Goal: Find contact information: Obtain details needed to contact an individual or organization

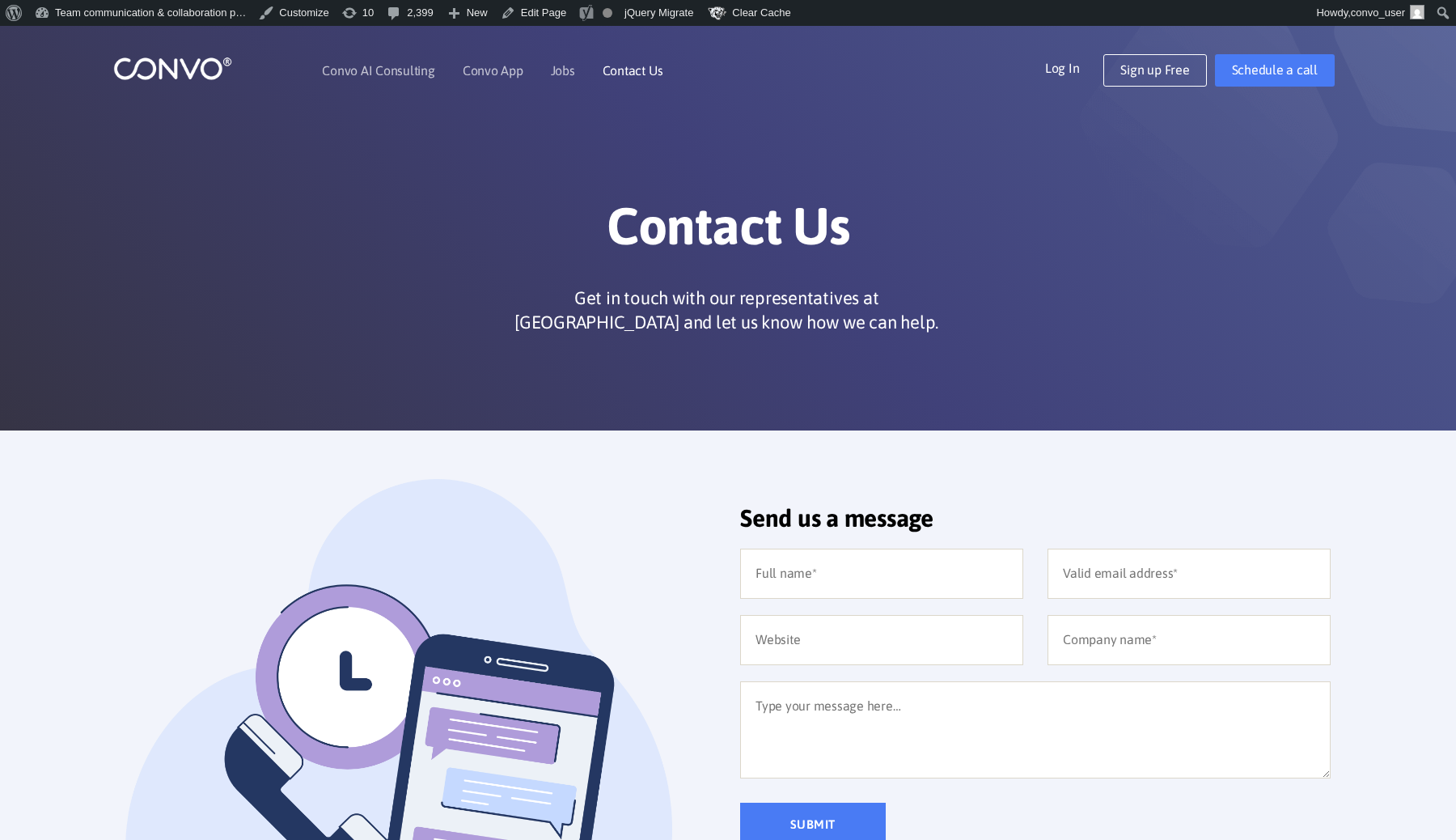
click at [617, 69] on link "Contact Us" at bounding box center [633, 71] width 60 height 13
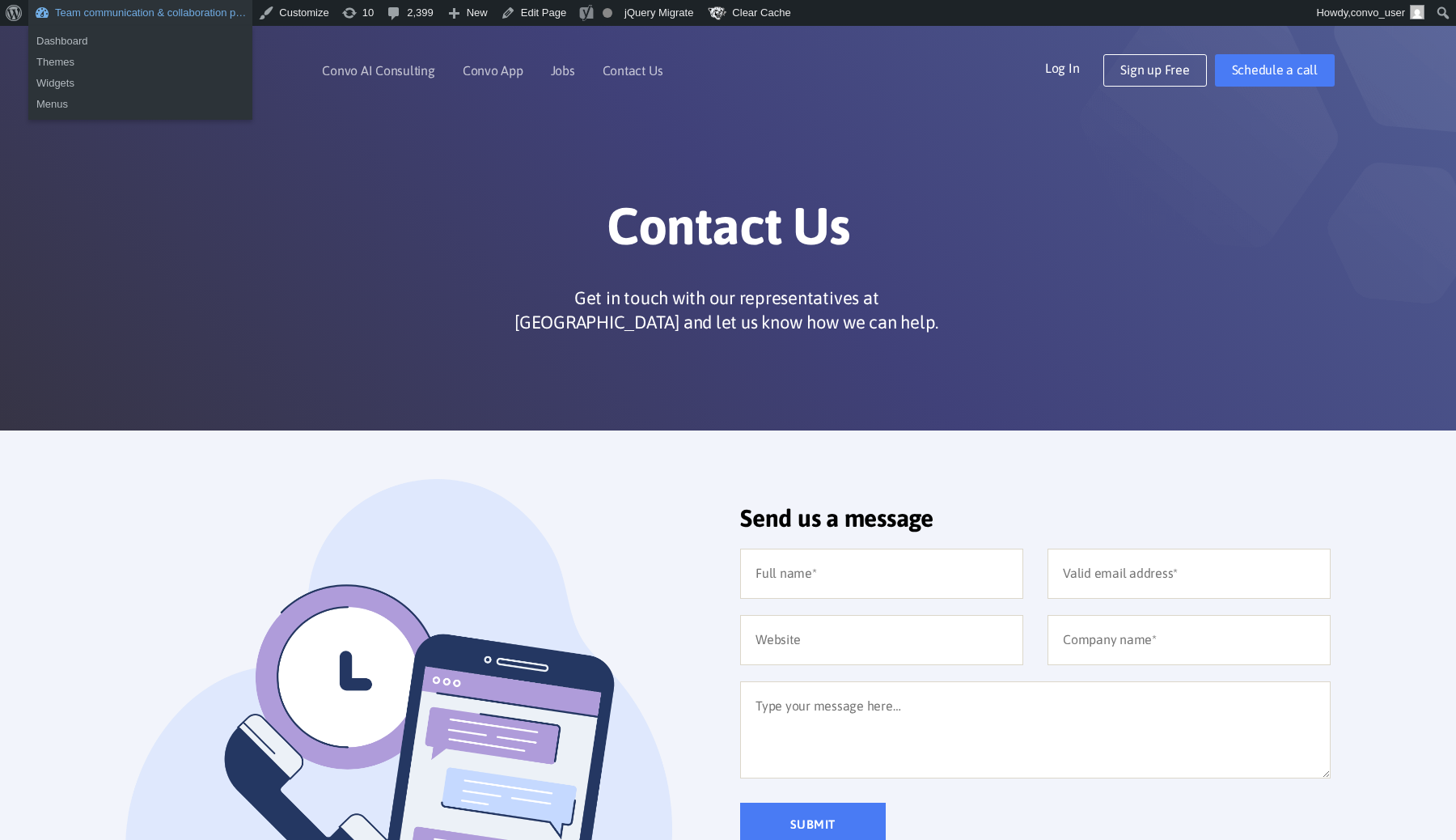
click at [92, 14] on link "Team communication & collaboration p…" at bounding box center [140, 12] width 224 height 26
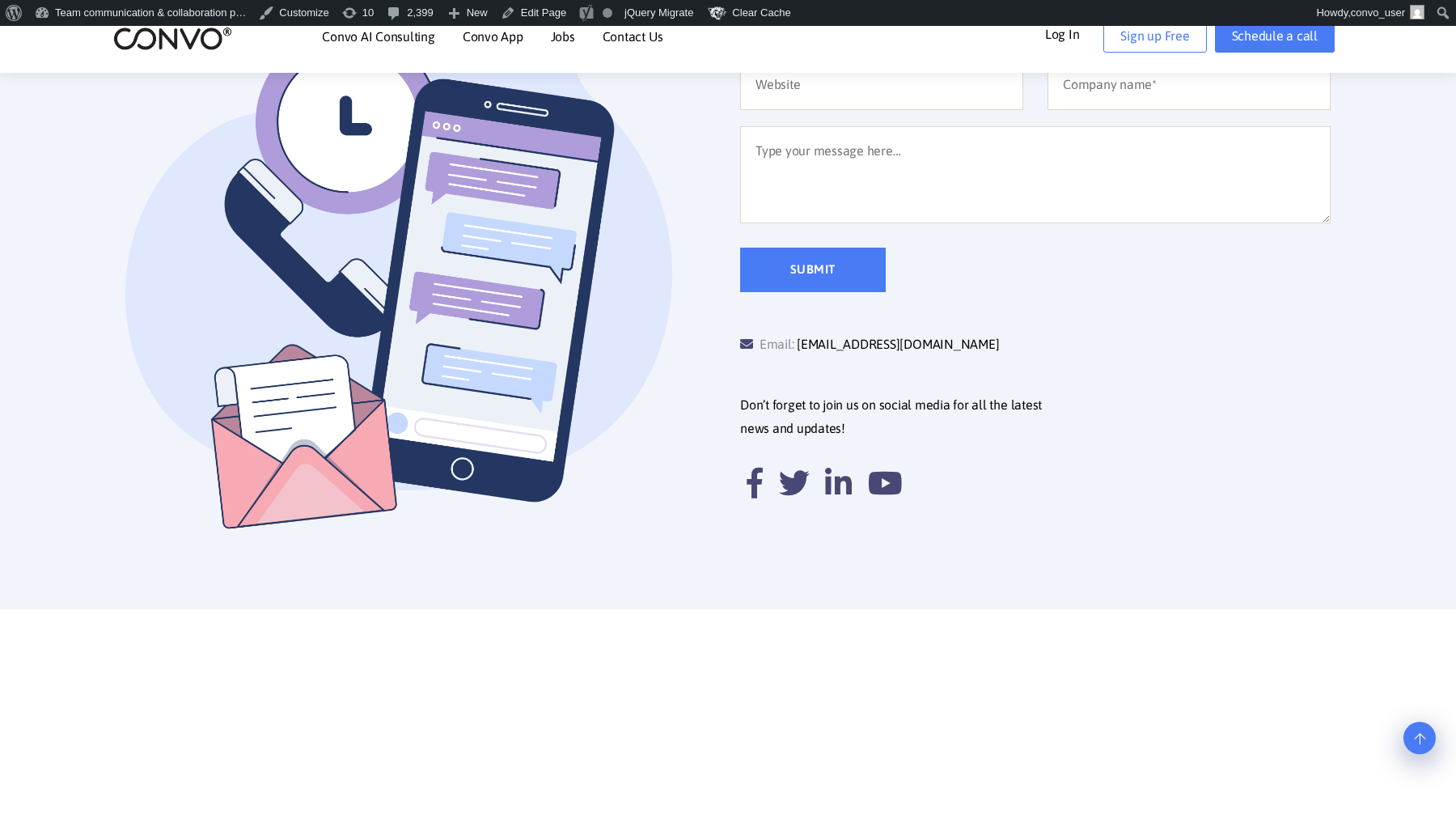
scroll to position [717, 0]
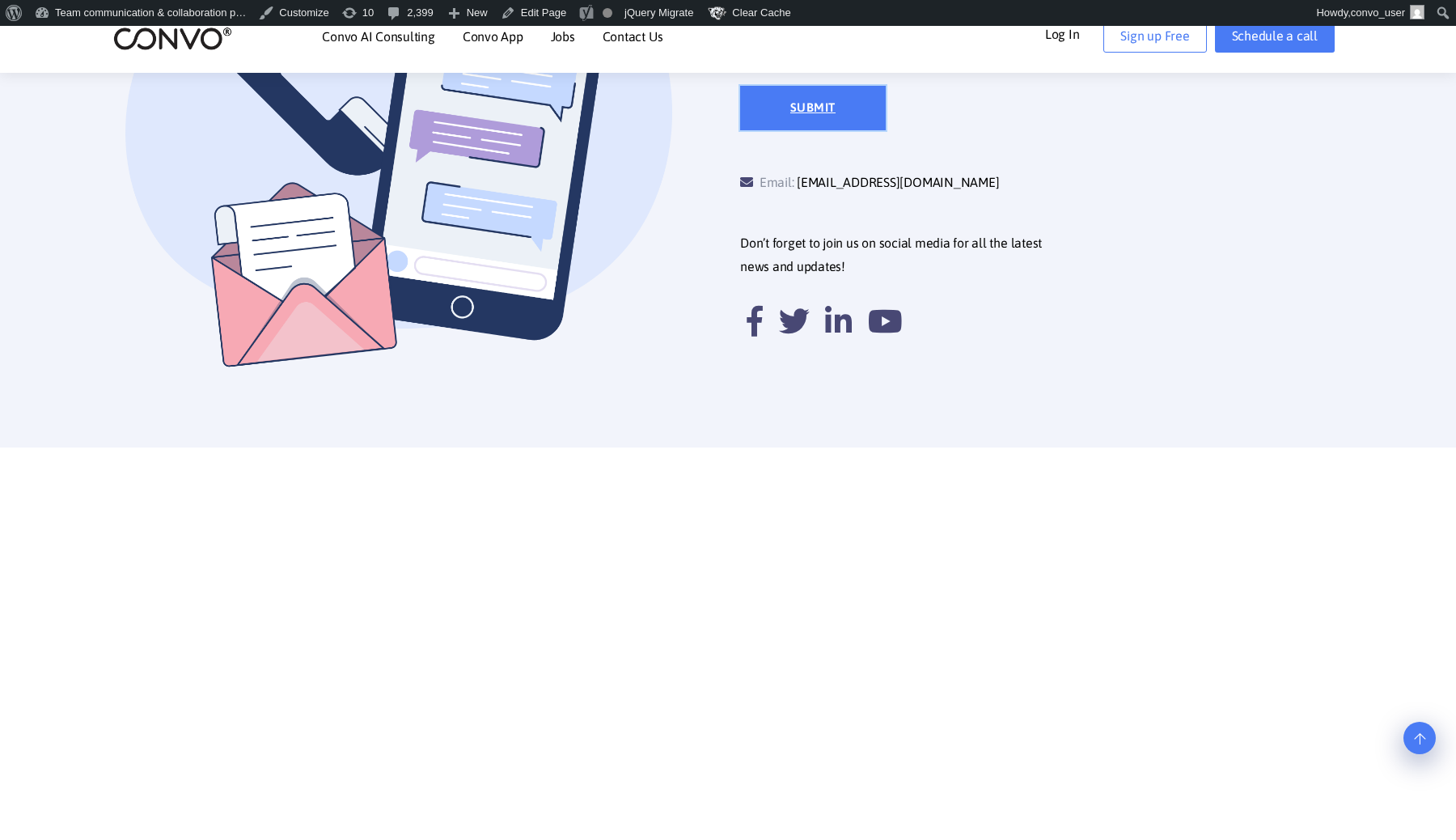
click at [822, 119] on input "Submit" at bounding box center [813, 108] width 146 height 44
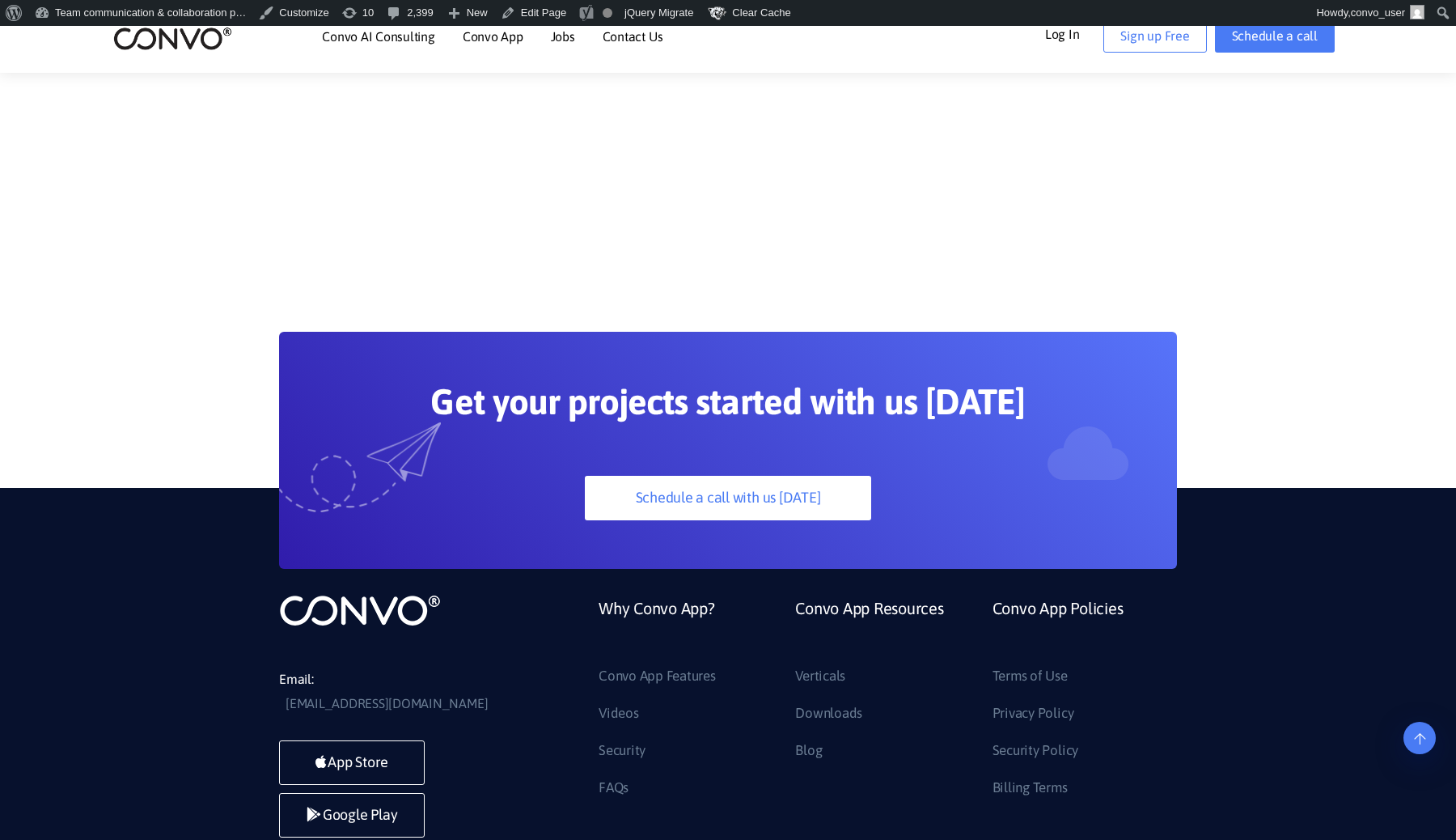
scroll to position [1618, 0]
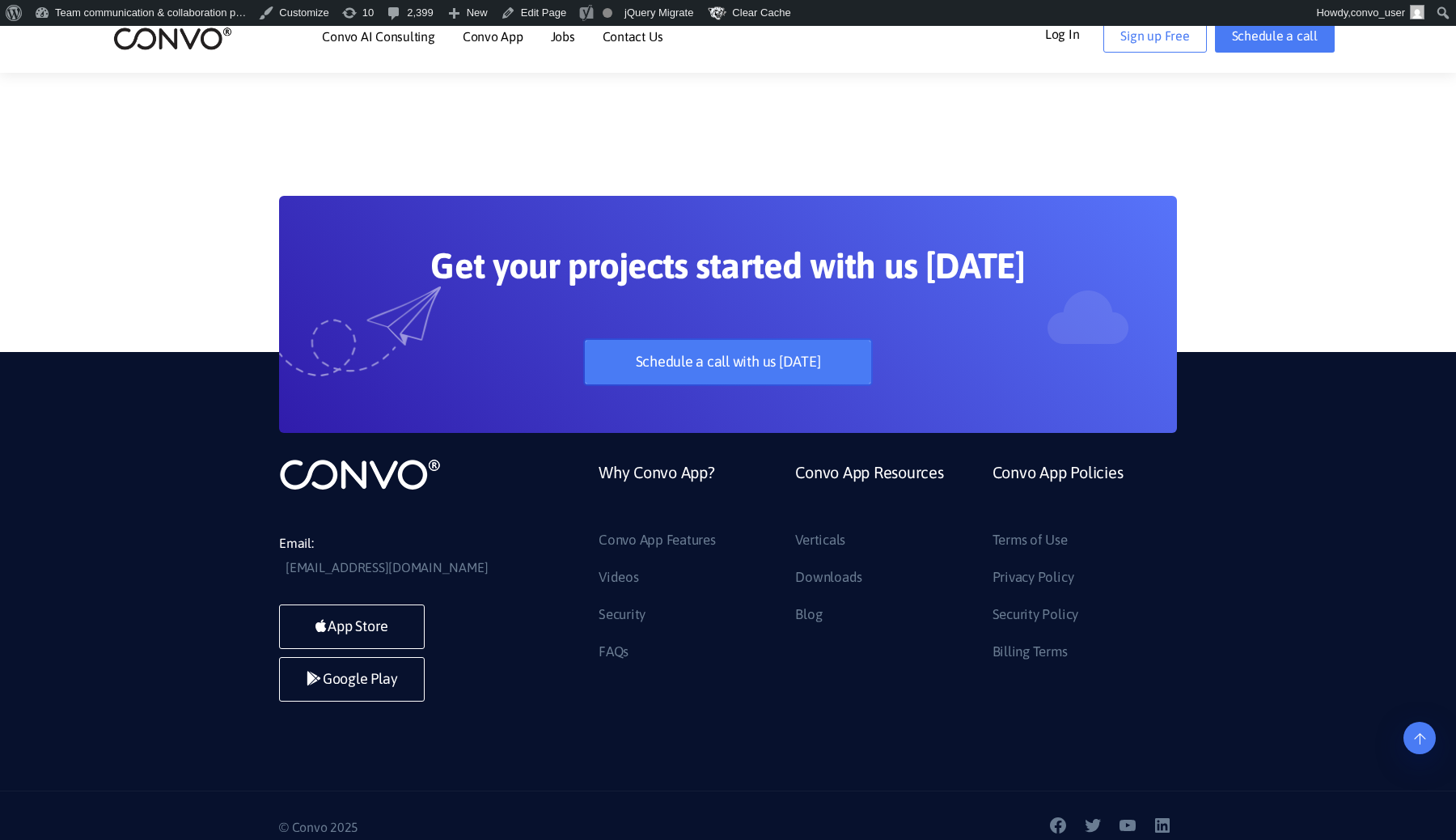
click at [738, 369] on link "Schedule a call with us [DATE]" at bounding box center [728, 362] width 285 height 44
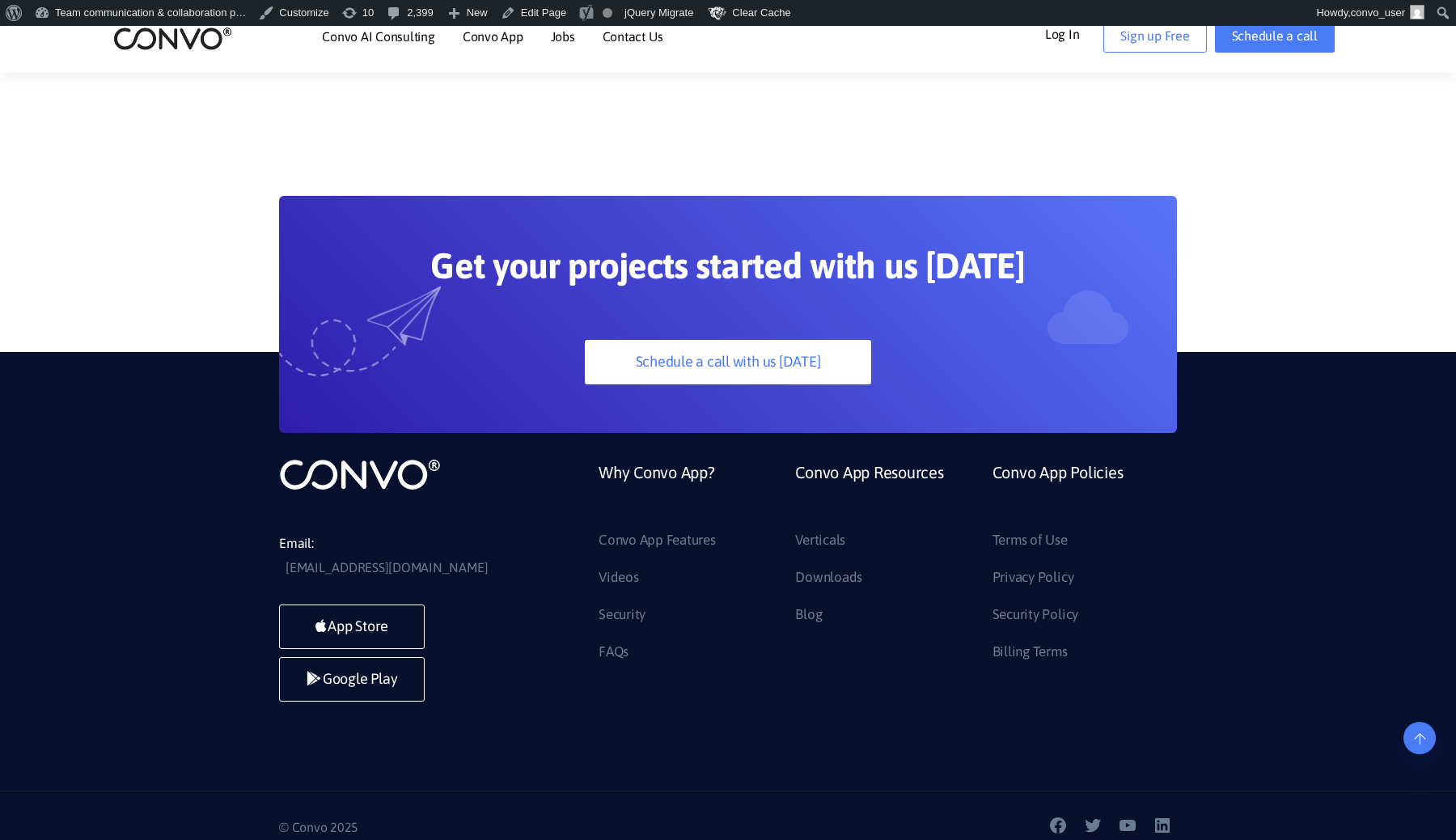
click at [1336, 172] on section "Get your projects started with us [DATE] Schedule a call with us [DATE]" at bounding box center [728, 266] width 1456 height 334
